Goal: Book appointment/travel/reservation

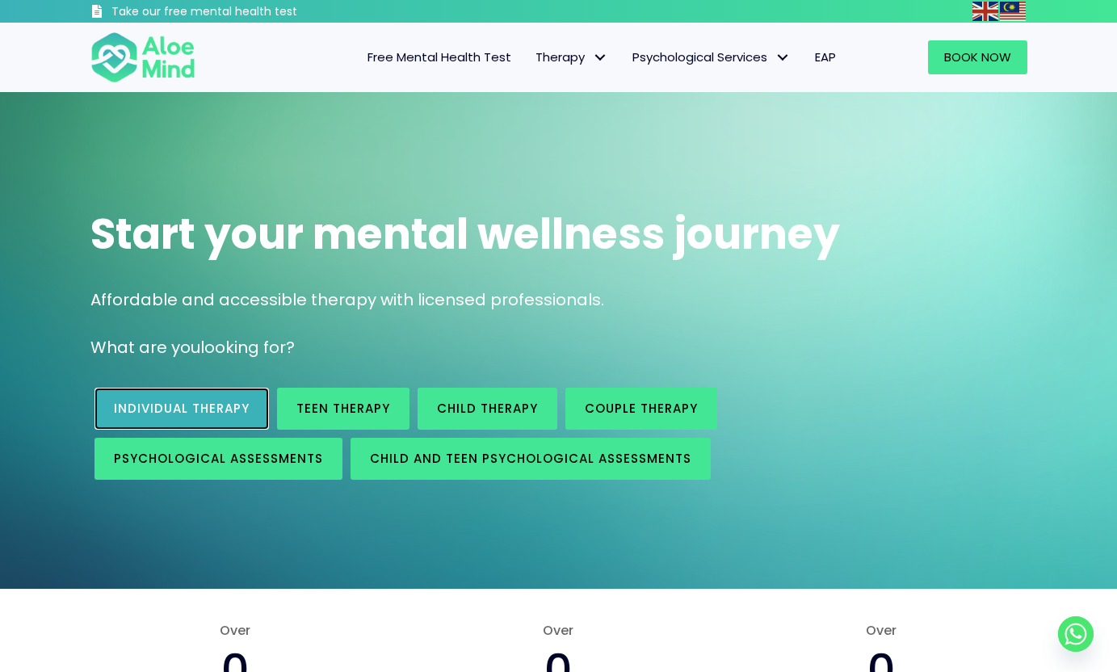
click at [134, 410] on span "Individual therapy" at bounding box center [182, 408] width 136 height 17
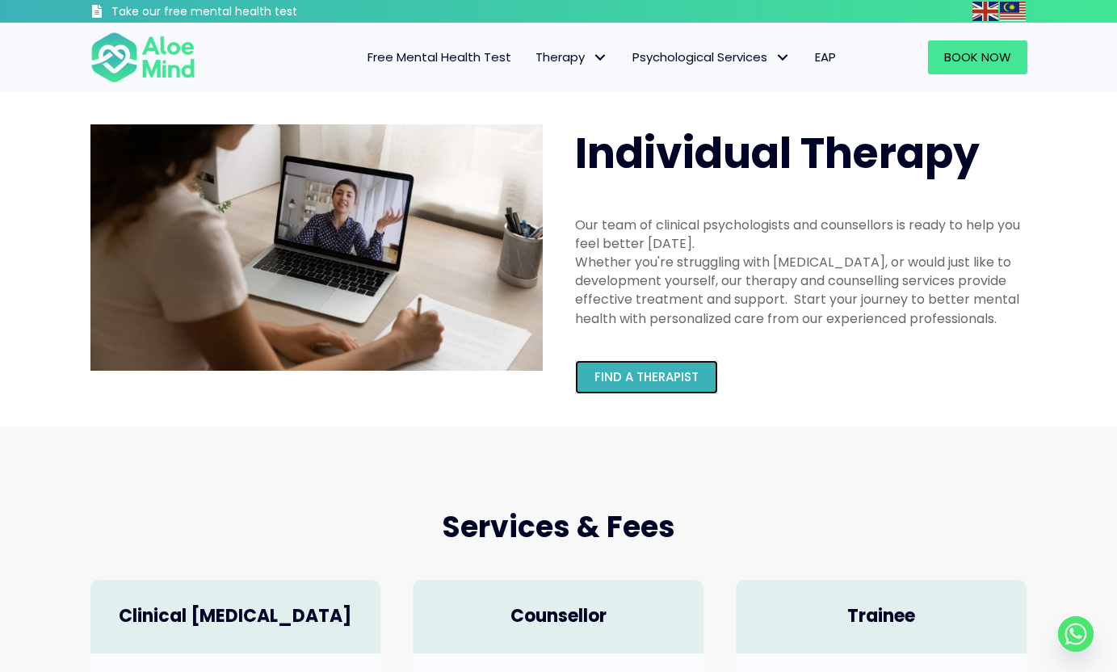
click at [663, 368] on span "Find a therapist" at bounding box center [647, 376] width 104 height 17
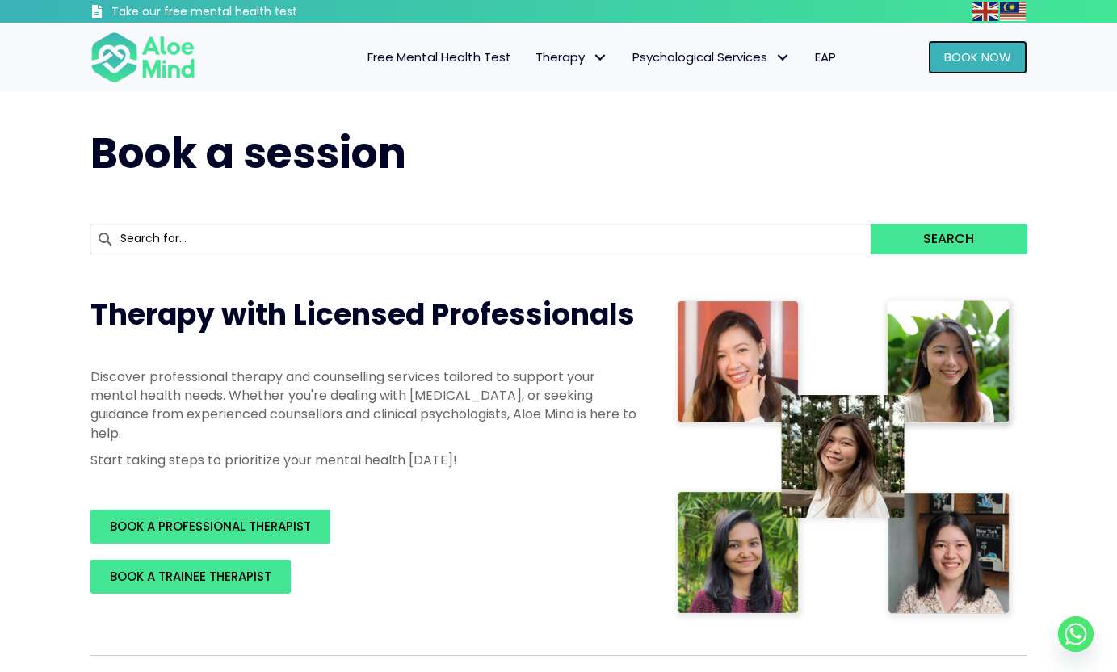
click at [965, 47] on link "Book Now" at bounding box center [977, 57] width 99 height 34
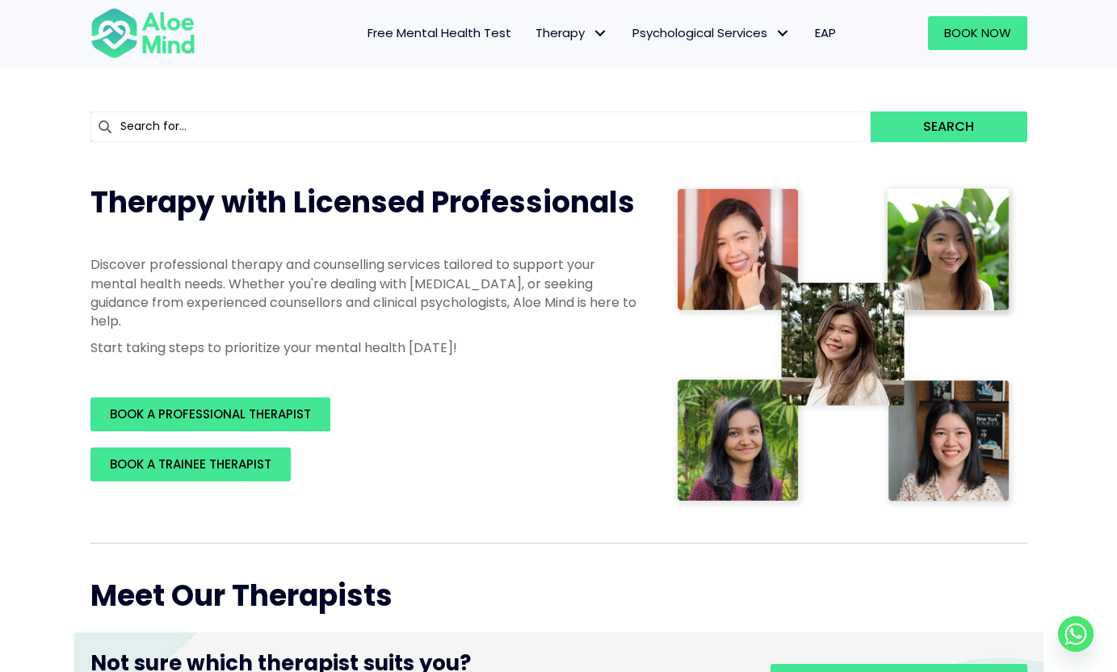
scroll to position [148, 0]
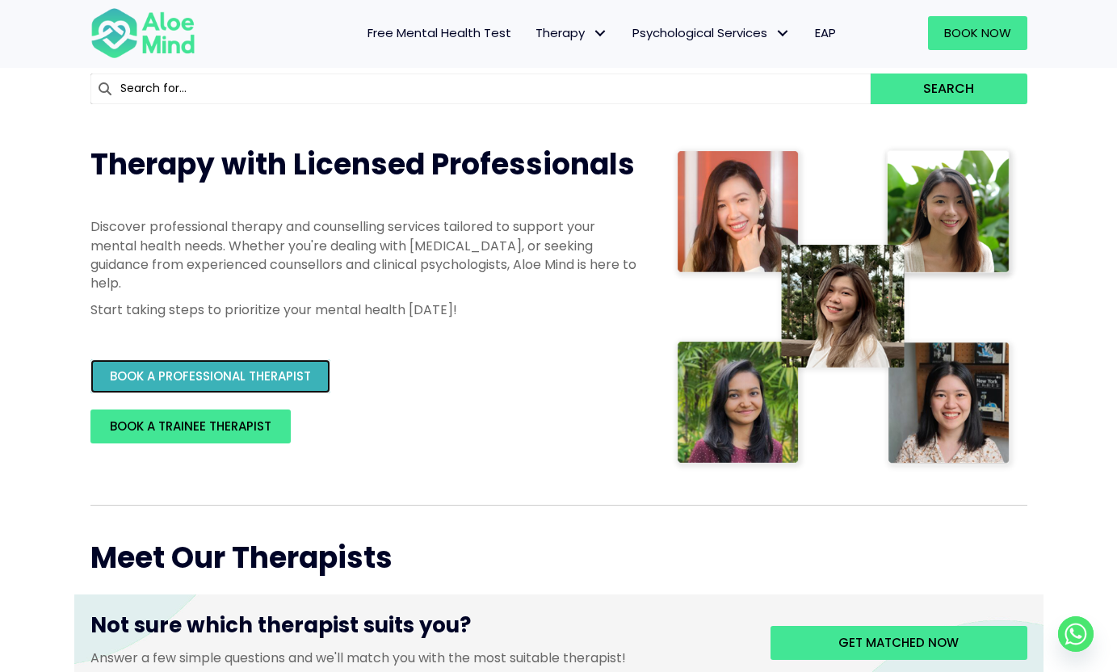
click at [250, 387] on link "BOOK A PROFESSIONAL THERAPIST" at bounding box center [210, 377] width 240 height 34
